Goal: Book appointment/travel/reservation

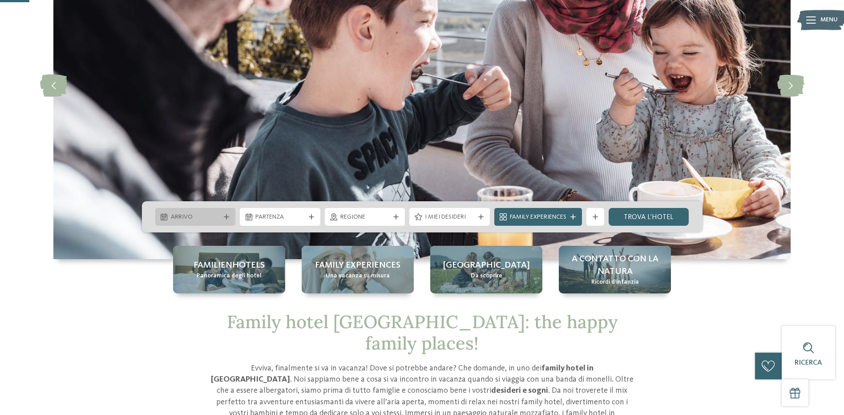
click at [232, 215] on div "Arrivo" at bounding box center [195, 217] width 81 height 18
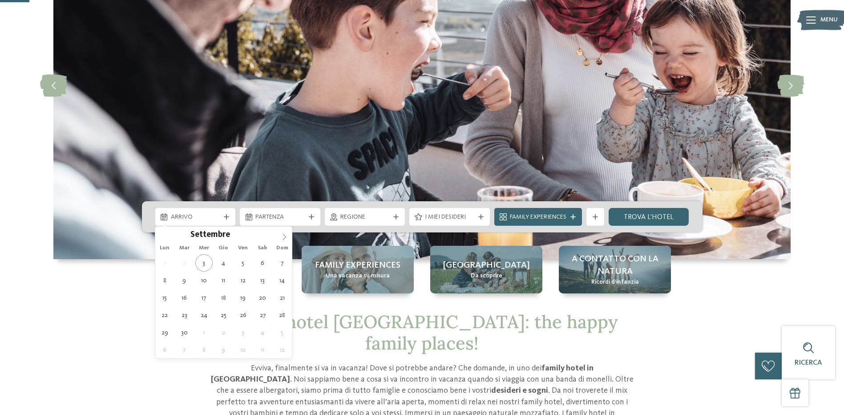
click at [283, 238] on icon at bounding box center [284, 237] width 6 height 6
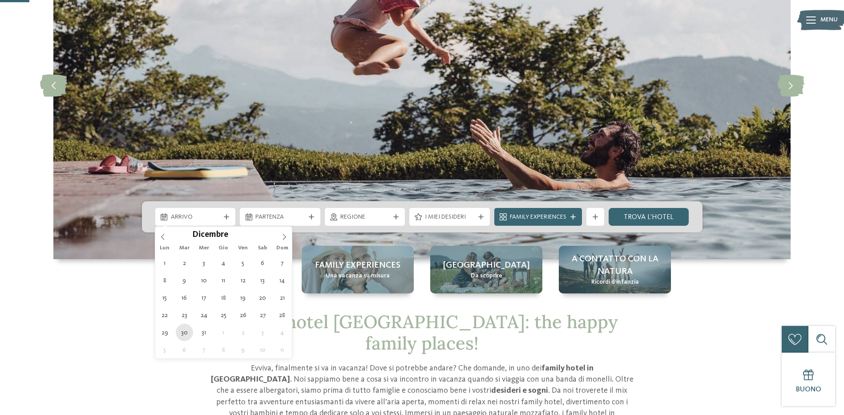
type div "30.12.2025"
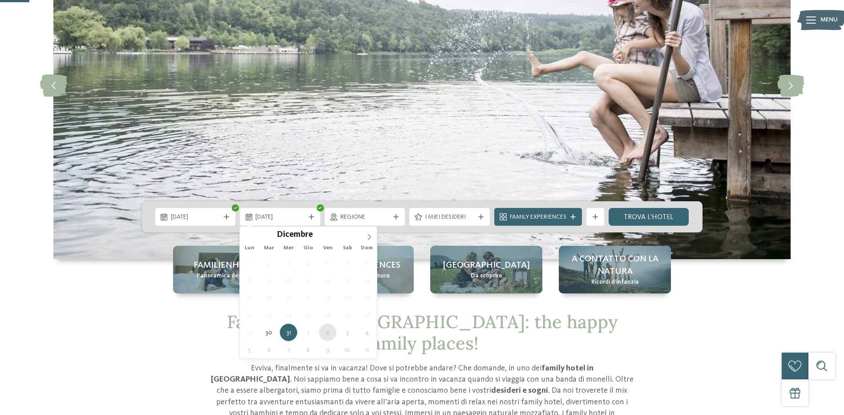
type div "02.01.2026"
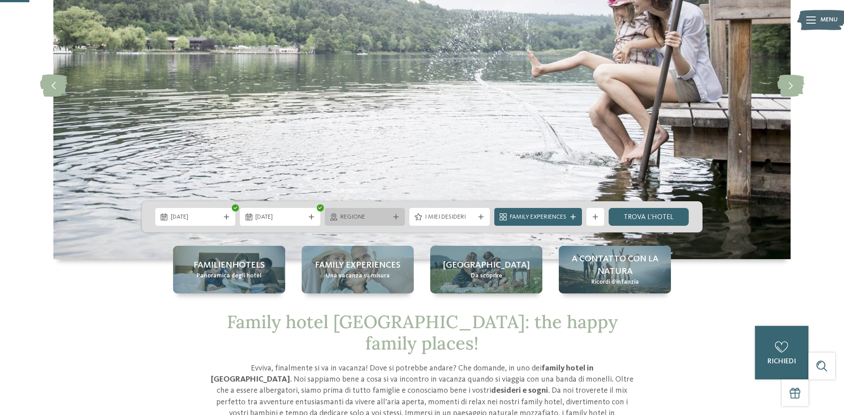
click at [397, 216] on icon at bounding box center [395, 216] width 5 height 5
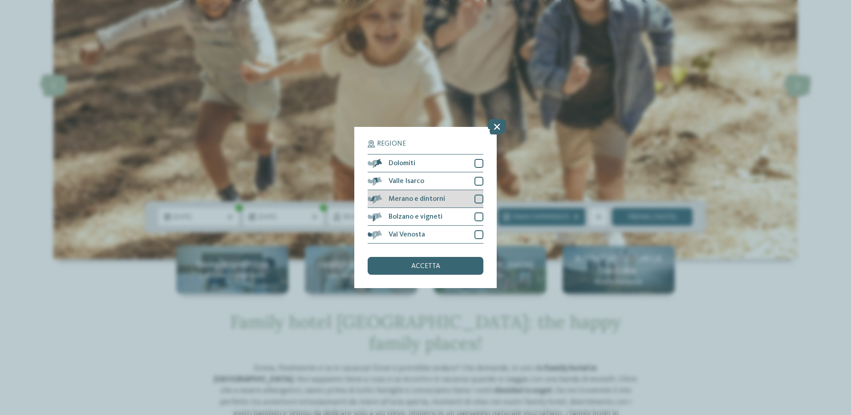
click at [480, 201] on div at bounding box center [478, 198] width 9 height 9
click at [436, 267] on span "accetta" at bounding box center [425, 265] width 29 height 7
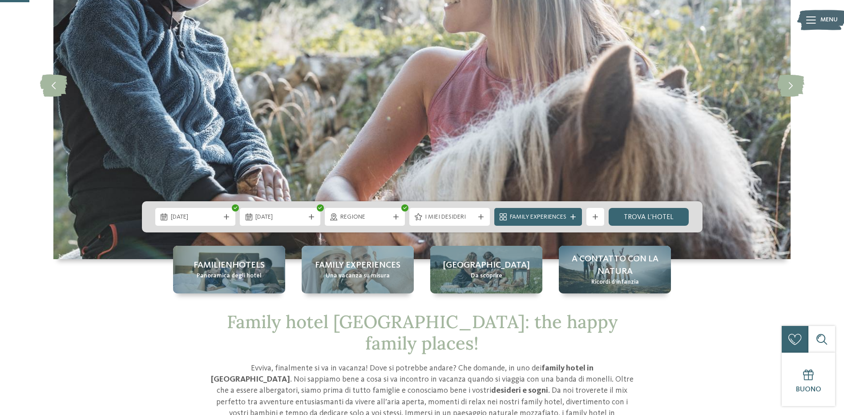
drag, startPoint x: 660, startPoint y: 218, endPoint x: 647, endPoint y: 227, distance: 16.0
click at [660, 218] on link "trova l’hotel" at bounding box center [649, 217] width 81 height 18
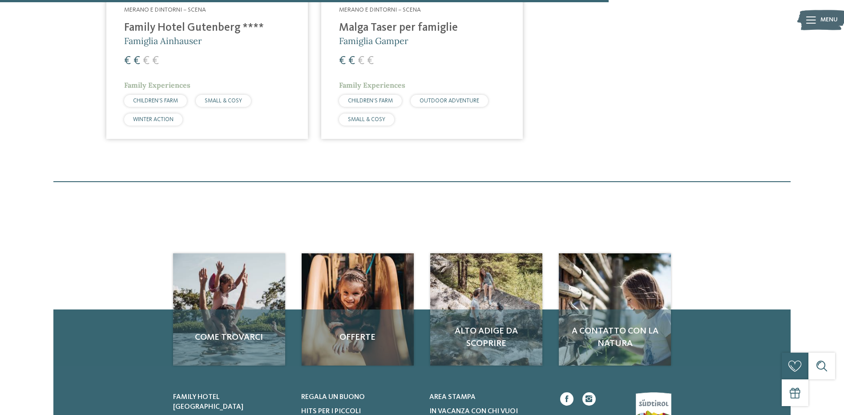
scroll to position [514, 0]
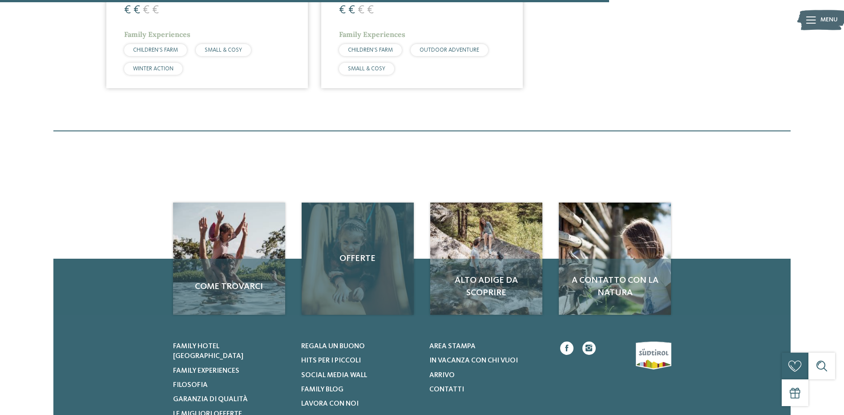
click at [362, 290] on div "Offerte" at bounding box center [358, 258] width 112 height 112
click at [354, 259] on span "Offerte" at bounding box center [358, 258] width 94 height 12
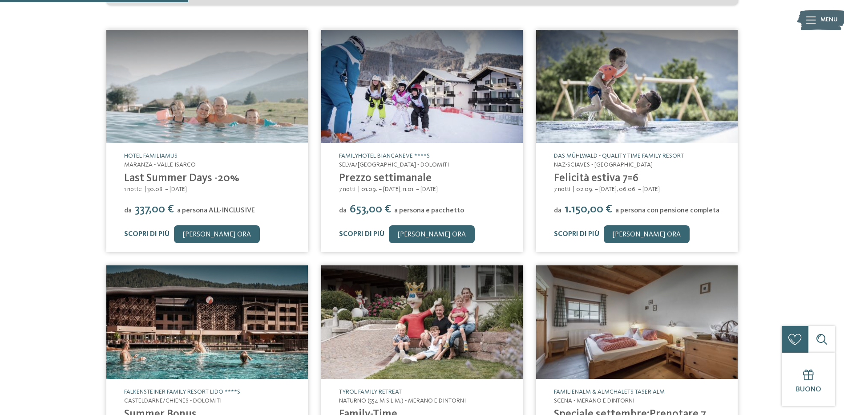
scroll to position [222, 0]
